Goal: Find specific page/section: Locate a particular part of the current website

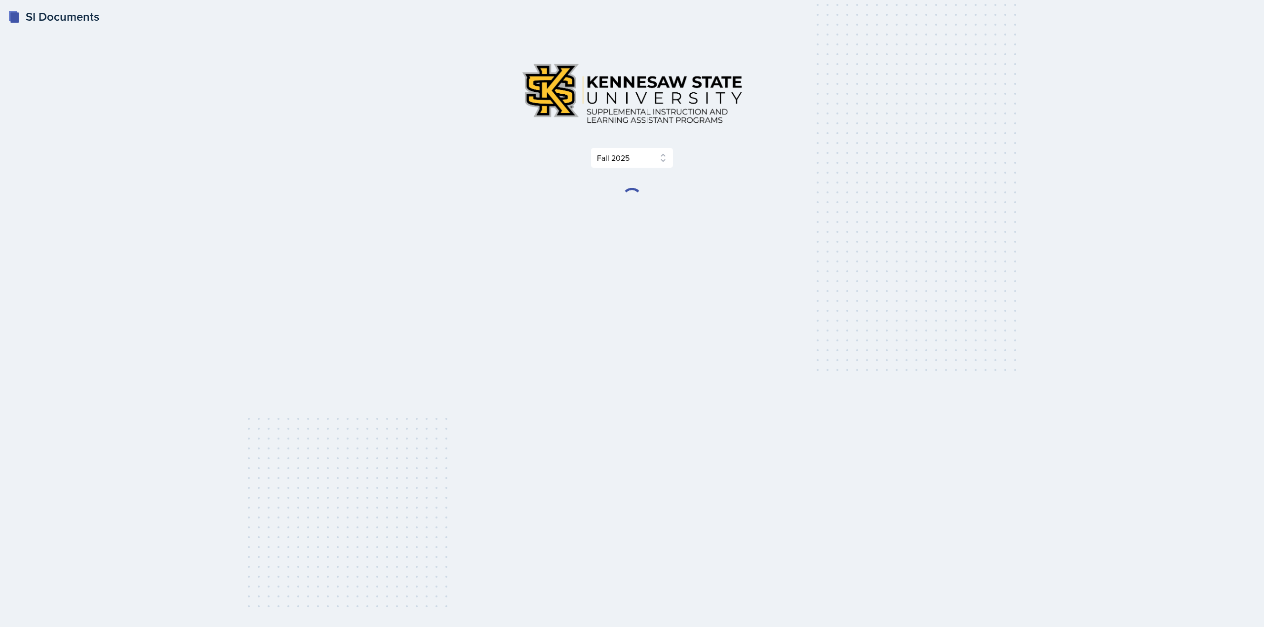
select select "2bed604d-1099-4043-b1bc-2365e8740244"
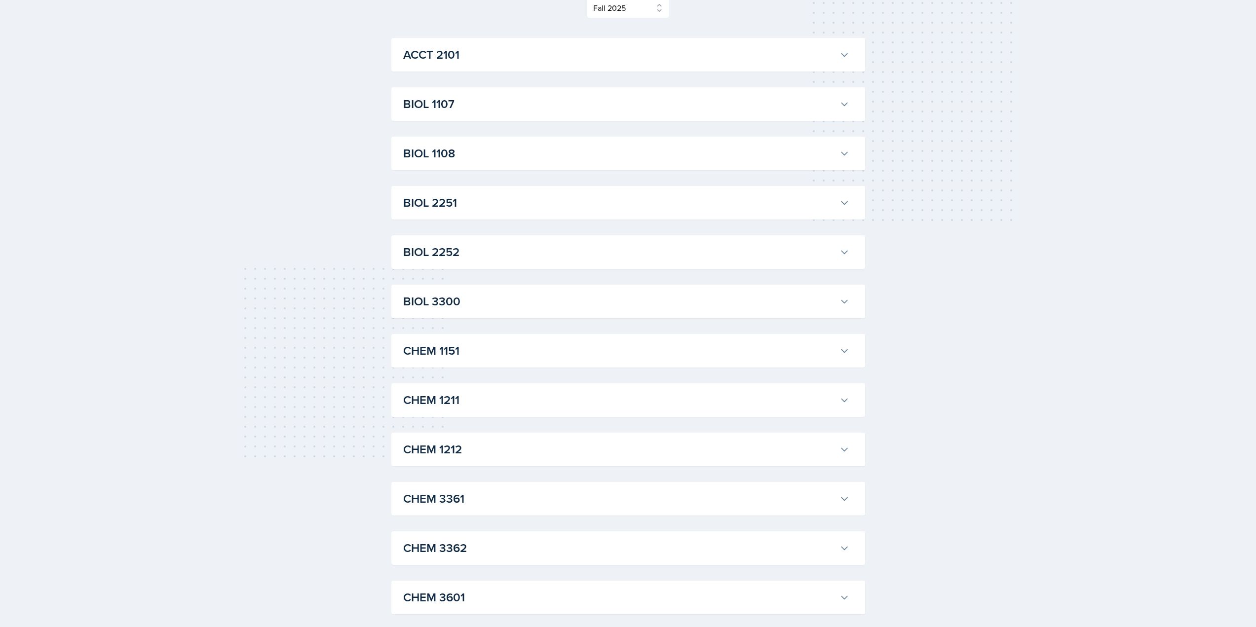
scroll to position [197, 0]
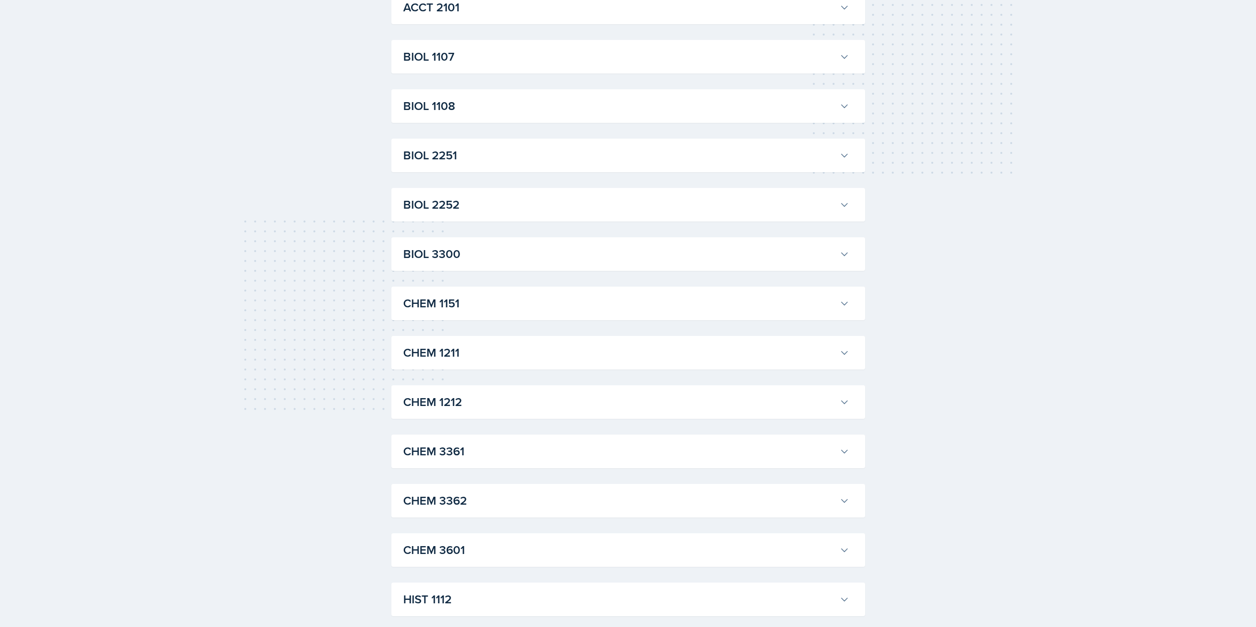
click at [575, 406] on h3 "CHEM 1212" at bounding box center [619, 402] width 432 height 18
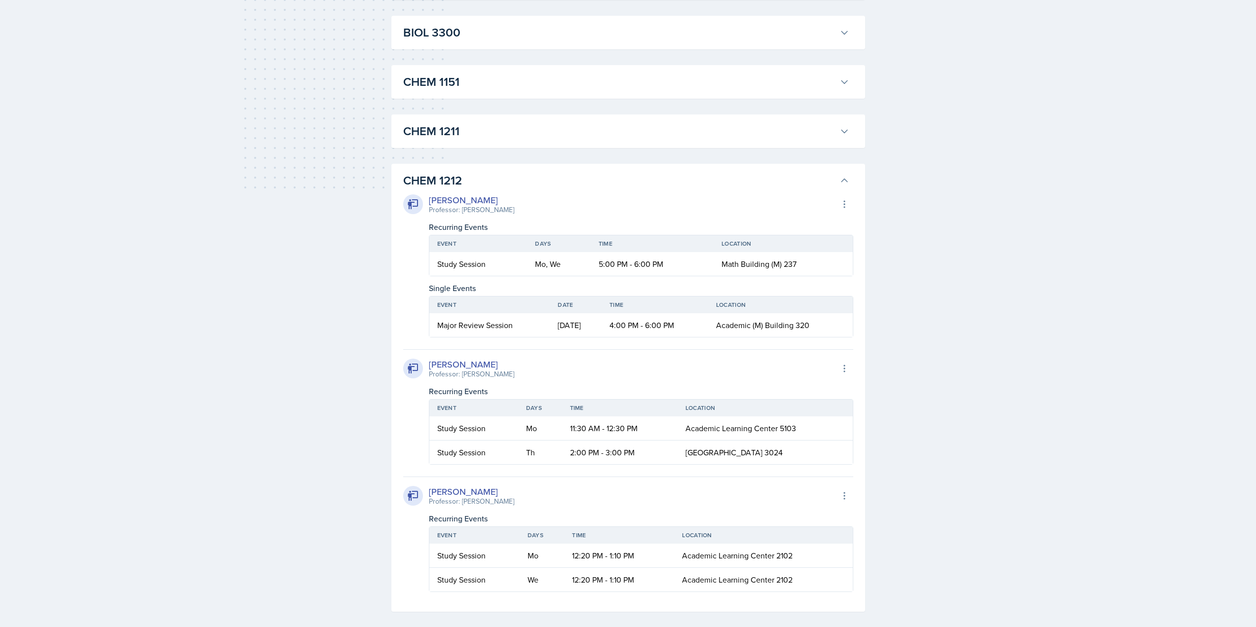
scroll to position [346, 0]
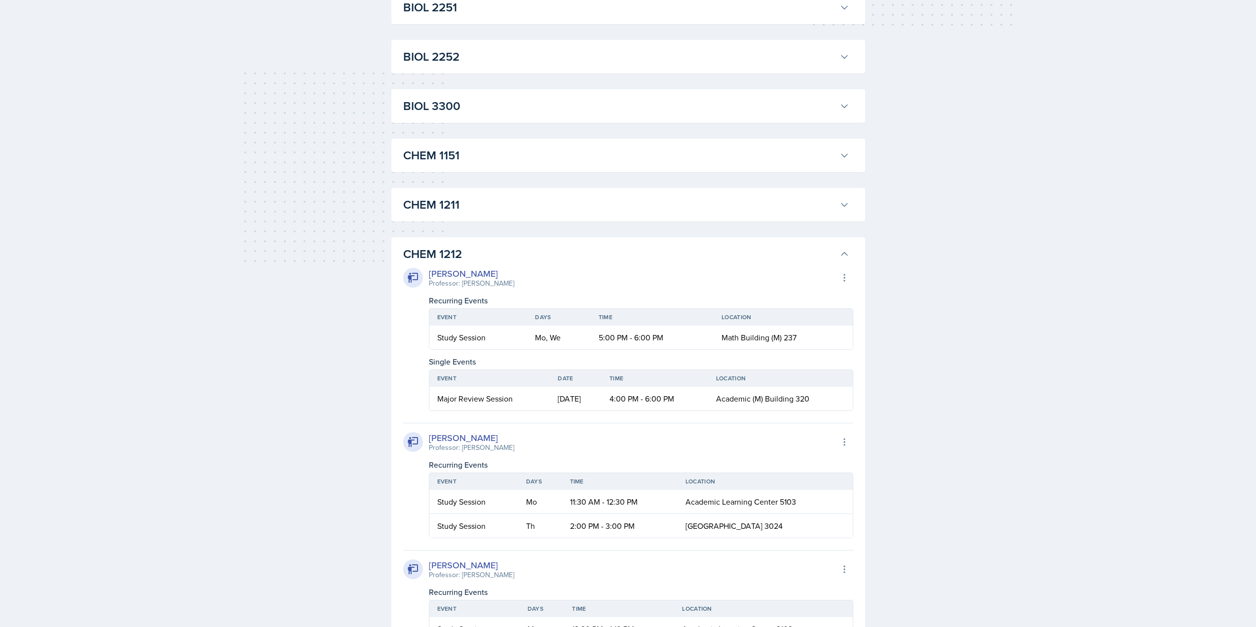
click at [739, 265] on div "[PERSON_NAME] Professor: [PERSON_NAME] Export to Google Calendar Recurring Even…" at bounding box center [628, 464] width 450 height 403
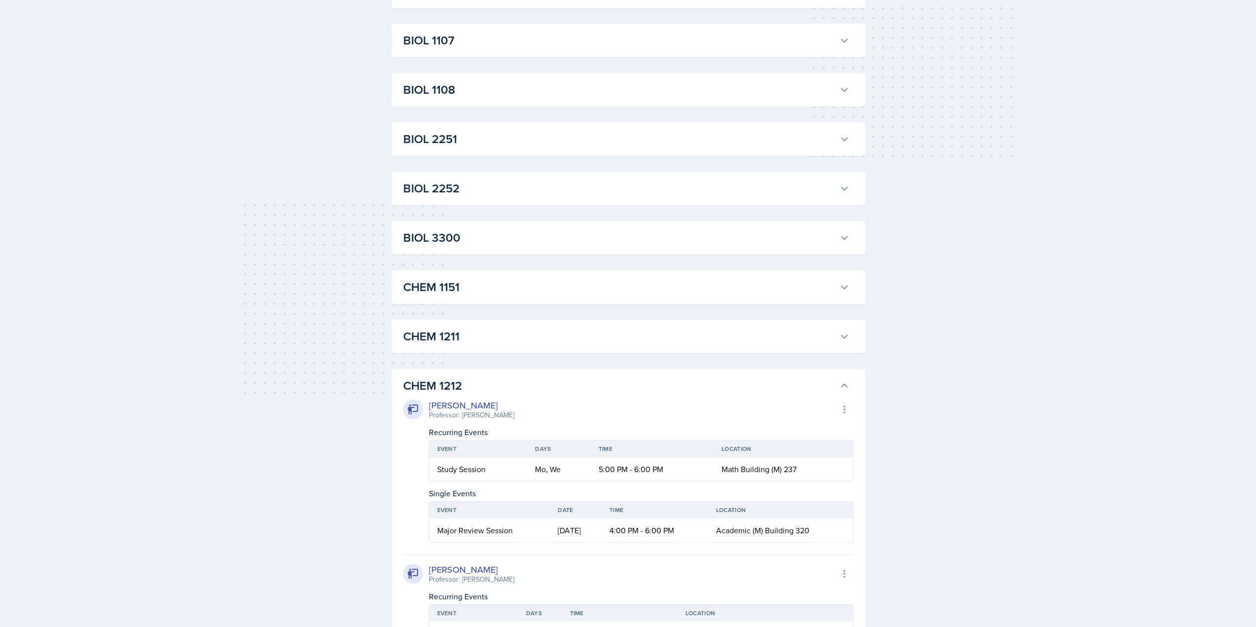
scroll to position [296, 0]
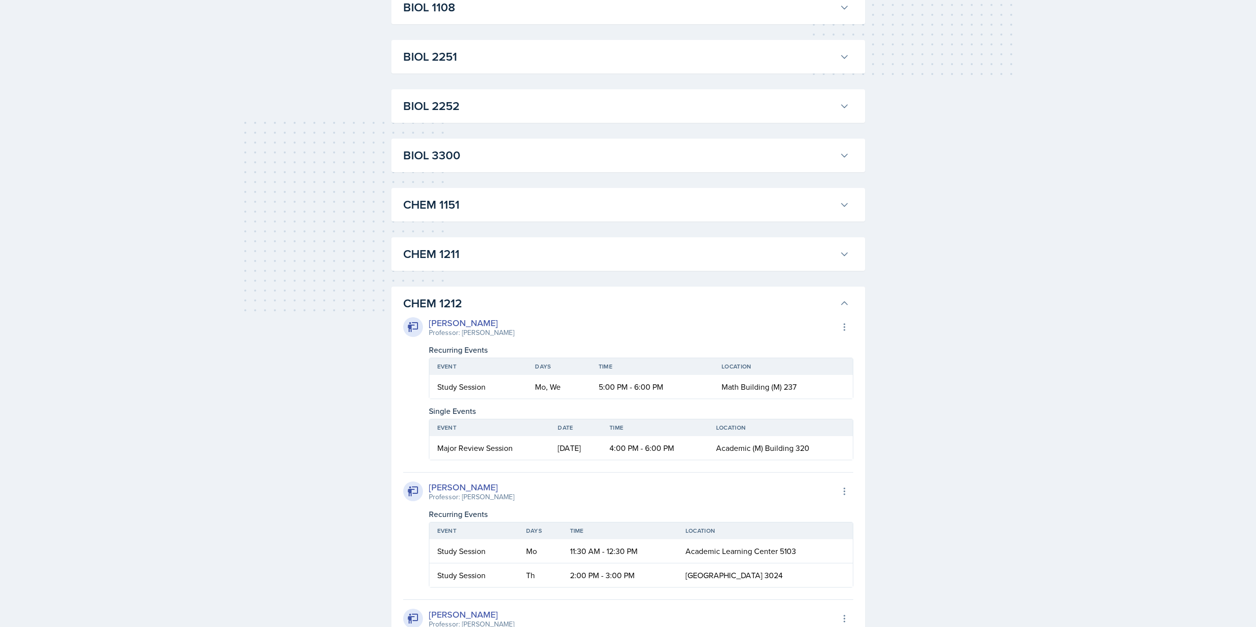
click at [709, 307] on h3 "CHEM 1212" at bounding box center [619, 304] width 432 height 18
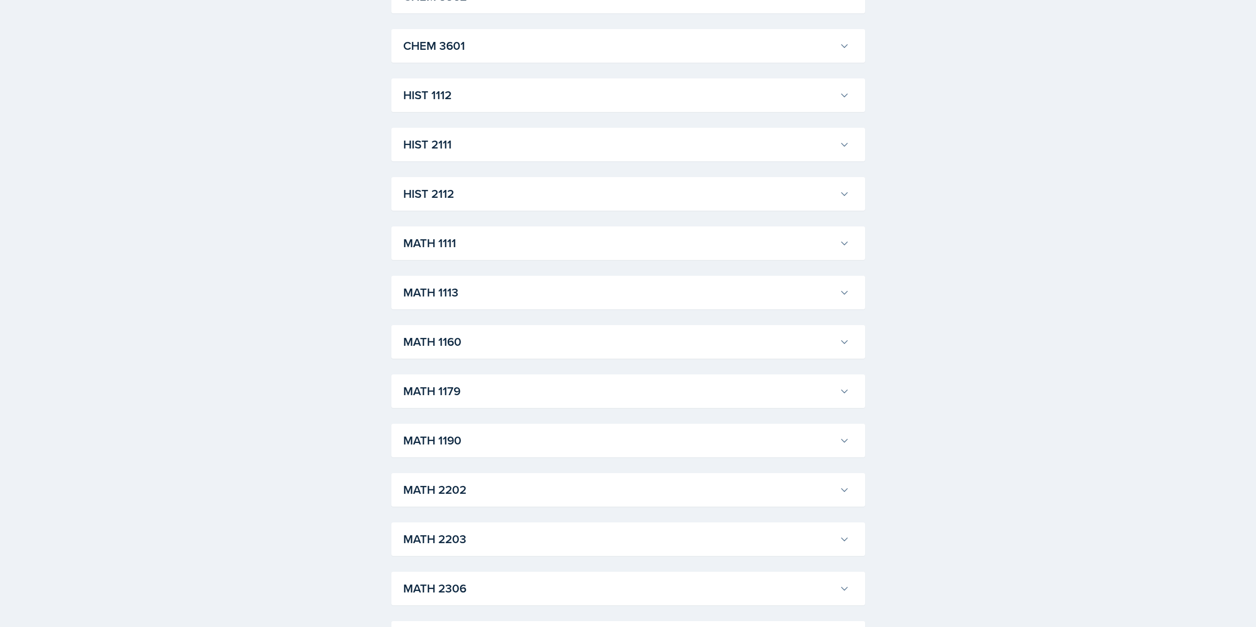
scroll to position [740, 0]
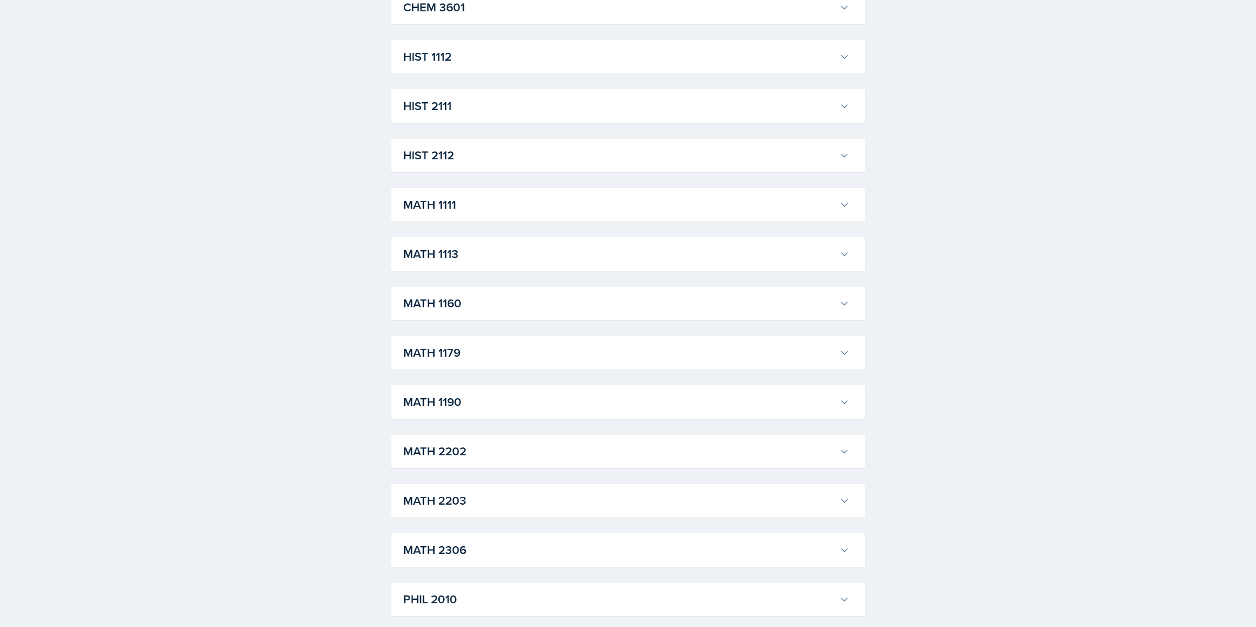
click at [516, 461] on h3 "MATH 2202" at bounding box center [619, 452] width 432 height 18
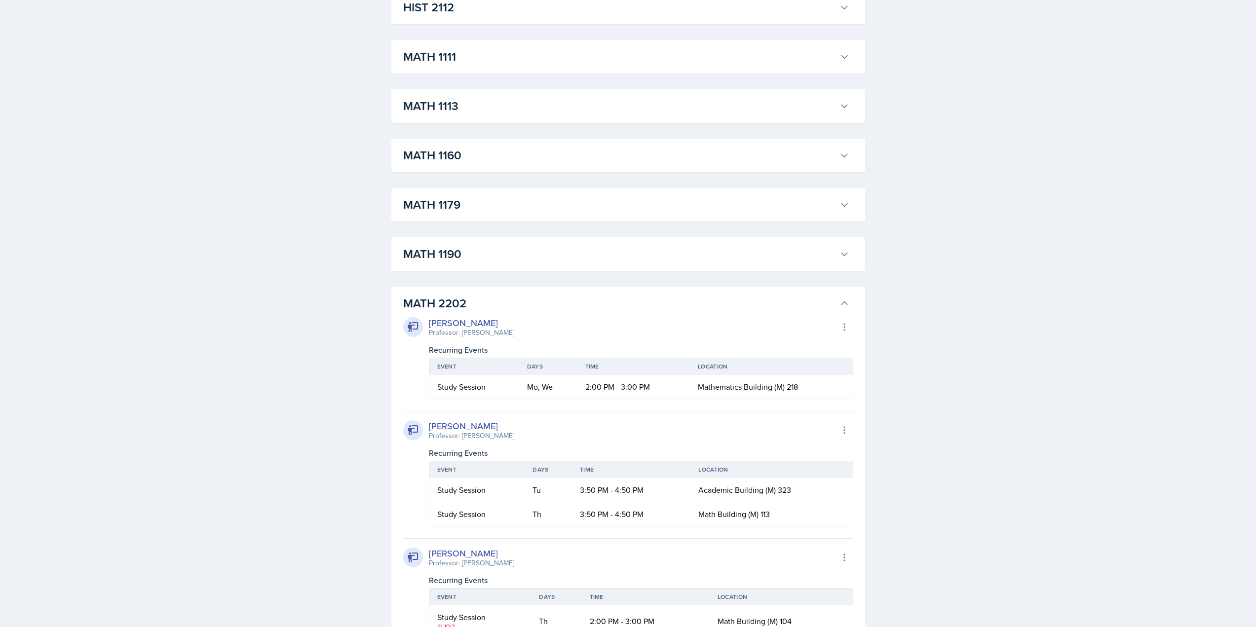
click at [830, 297] on h3 "MATH 2202" at bounding box center [619, 304] width 432 height 18
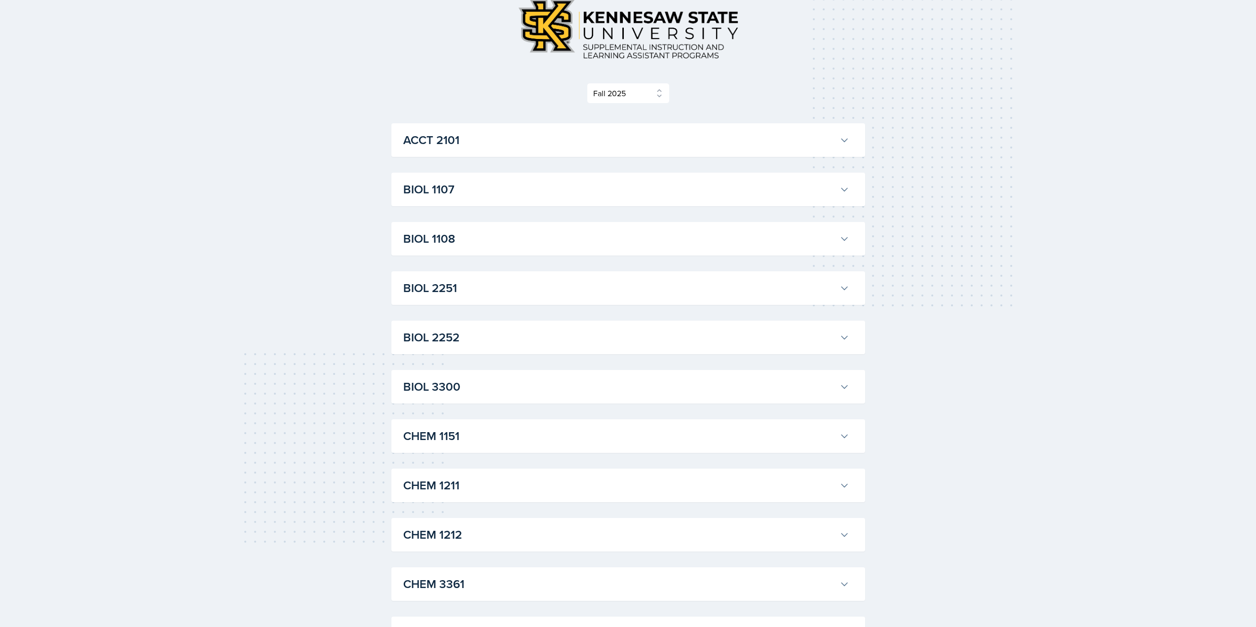
scroll to position [49, 0]
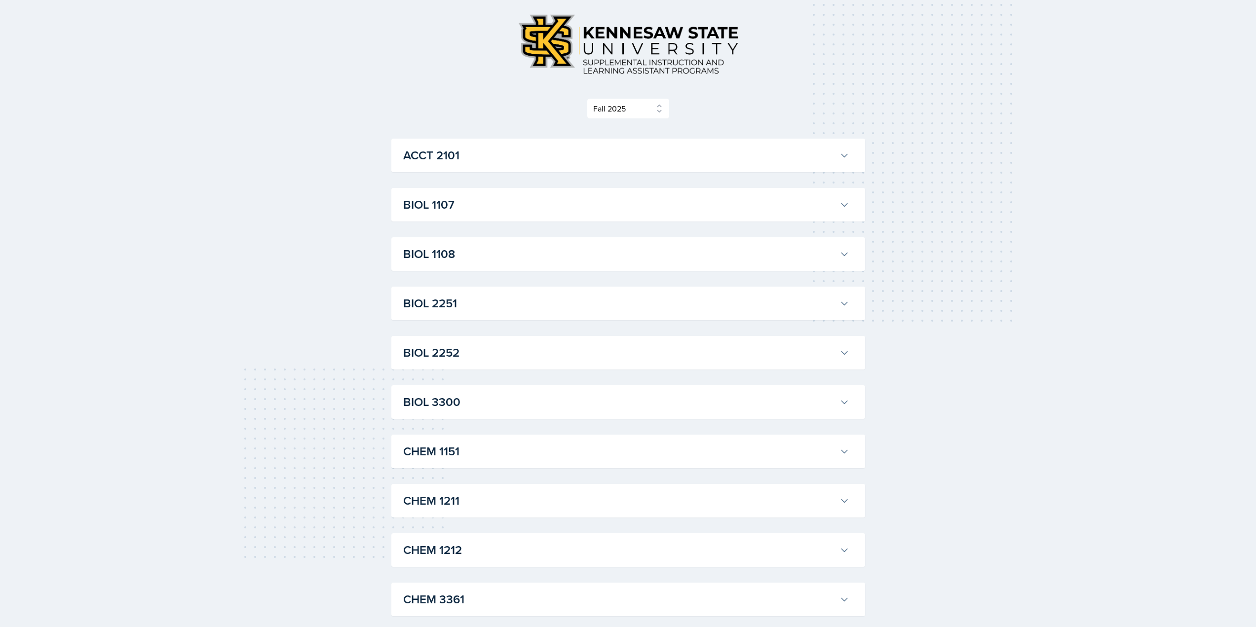
click at [651, 258] on h3 "BIOL 1108" at bounding box center [619, 254] width 432 height 18
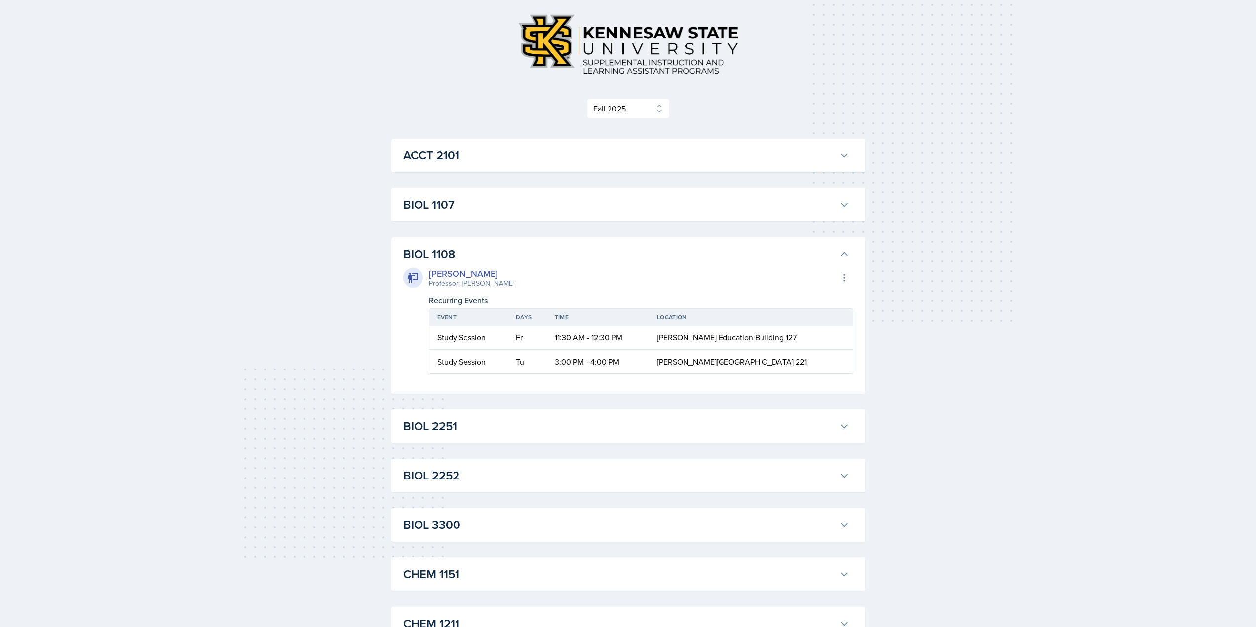
click at [771, 254] on h3 "BIOL 1108" at bounding box center [619, 254] width 432 height 18
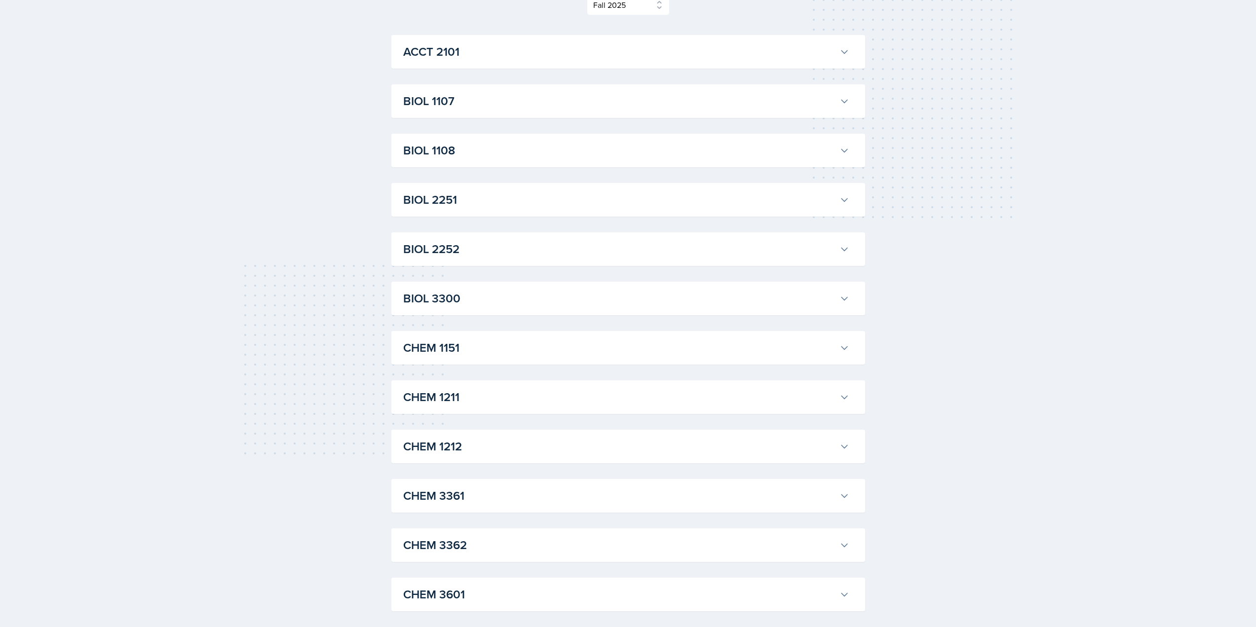
scroll to position [346, 0]
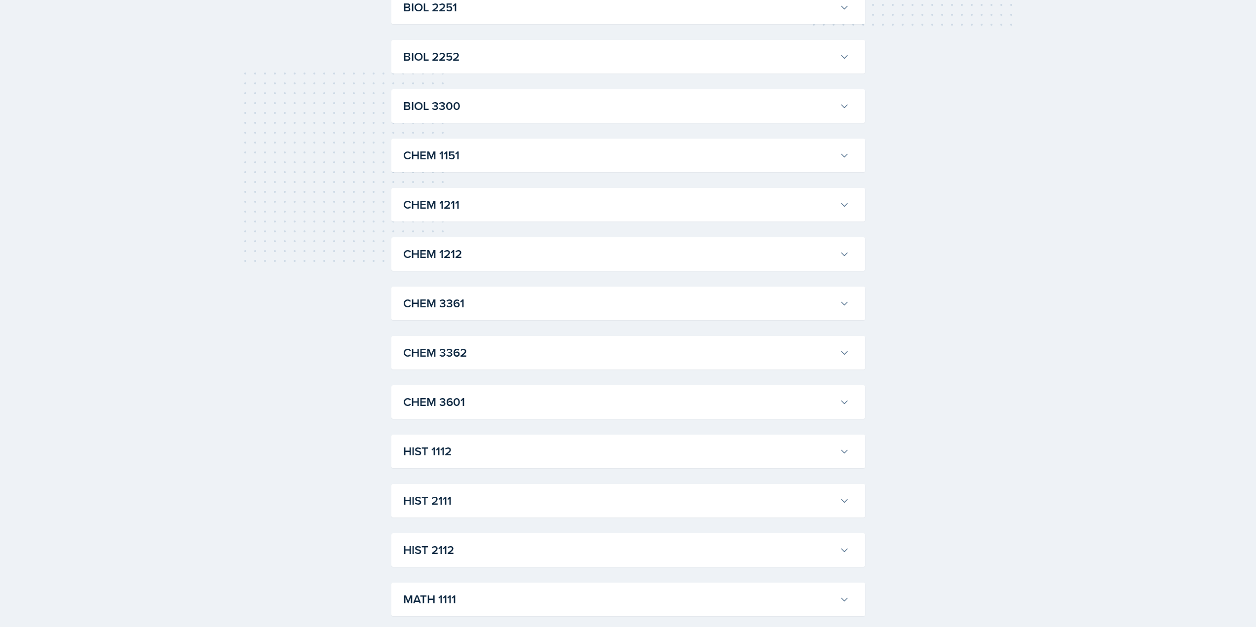
click at [712, 345] on h3 "CHEM 3362" at bounding box center [619, 353] width 432 height 18
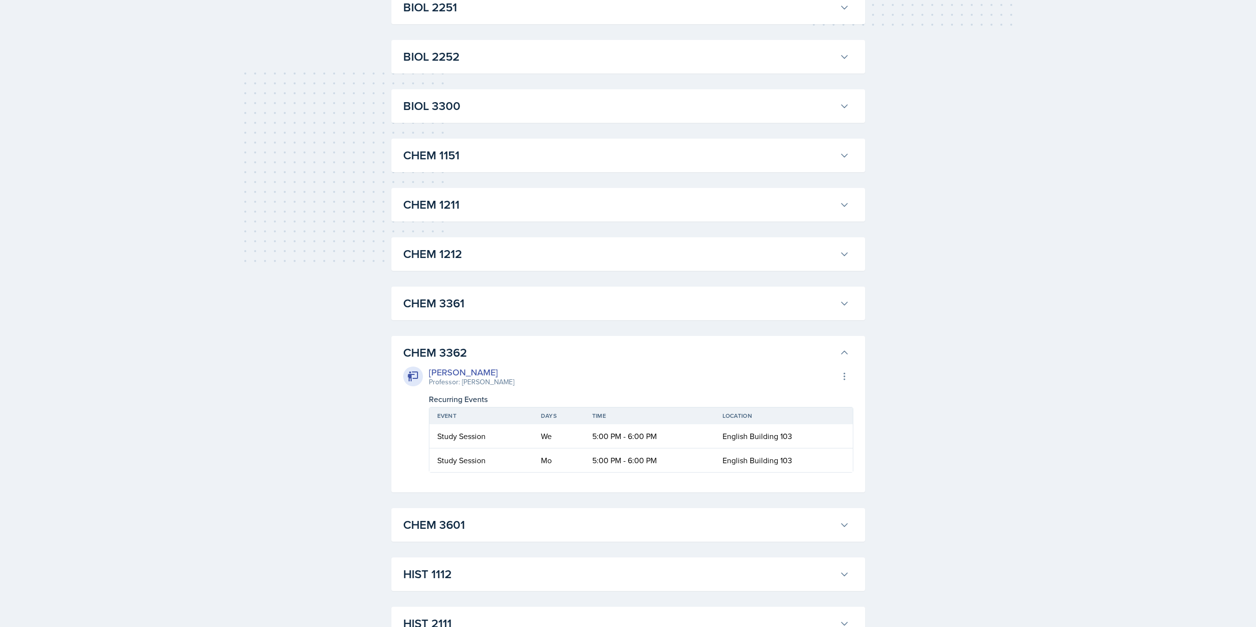
click at [725, 305] on h3 "CHEM 3361" at bounding box center [619, 304] width 432 height 18
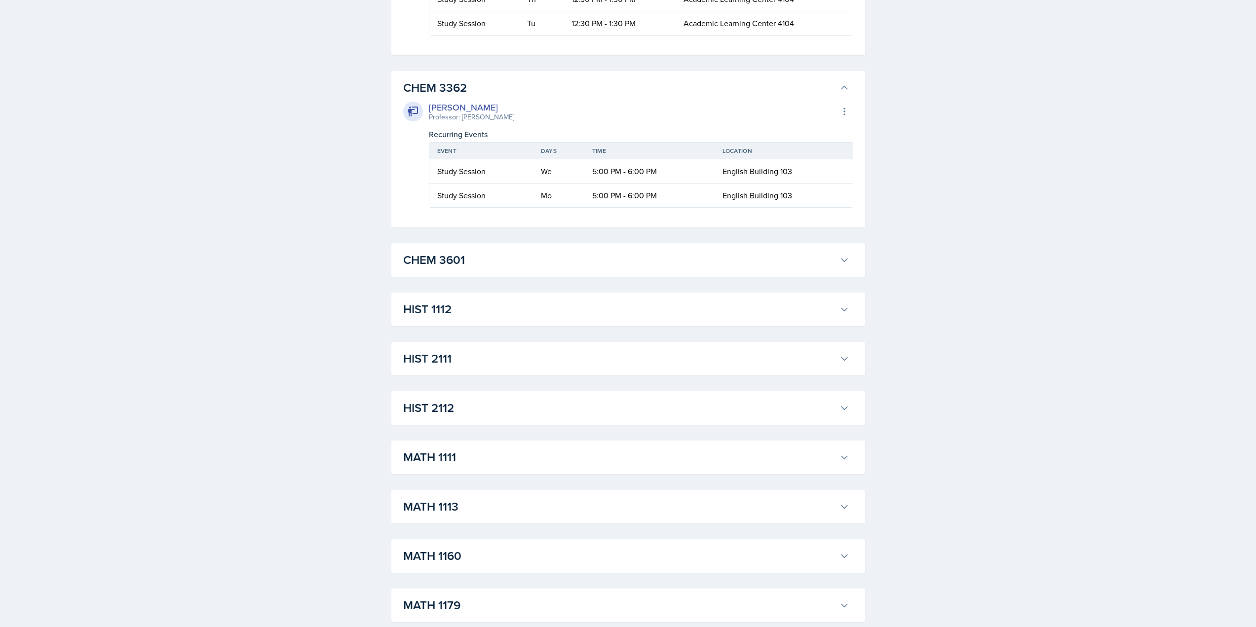
click at [722, 359] on h3 "HIST 2111" at bounding box center [619, 359] width 432 height 18
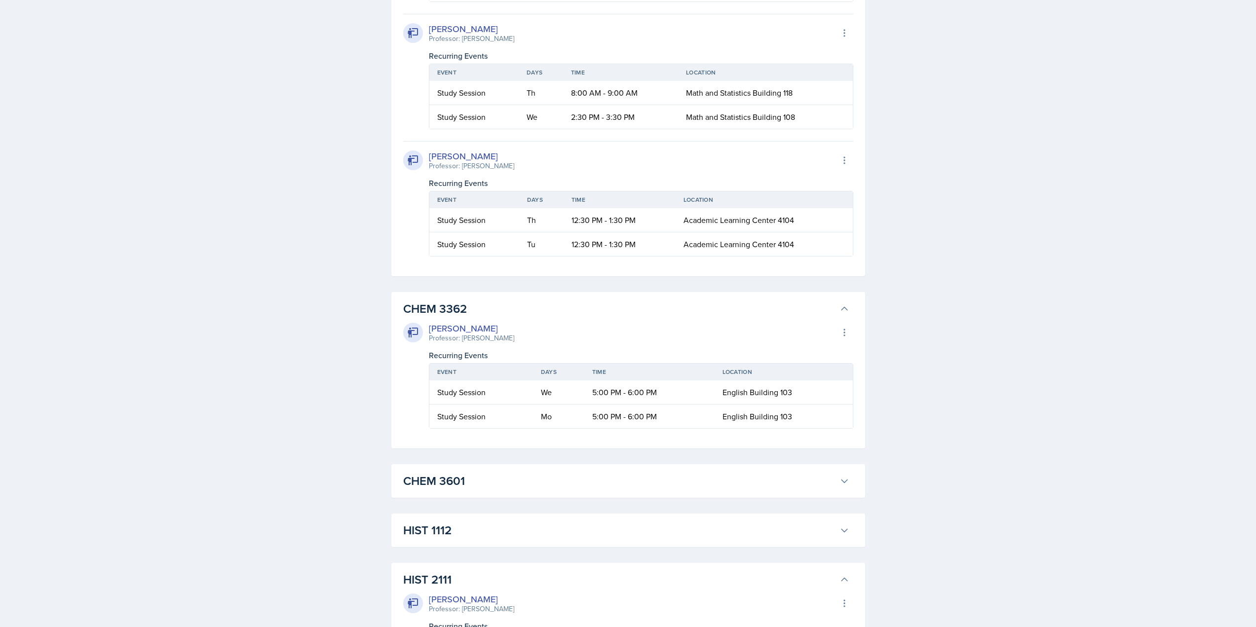
scroll to position [938, 0]
